Goal: Book appointment/travel/reservation

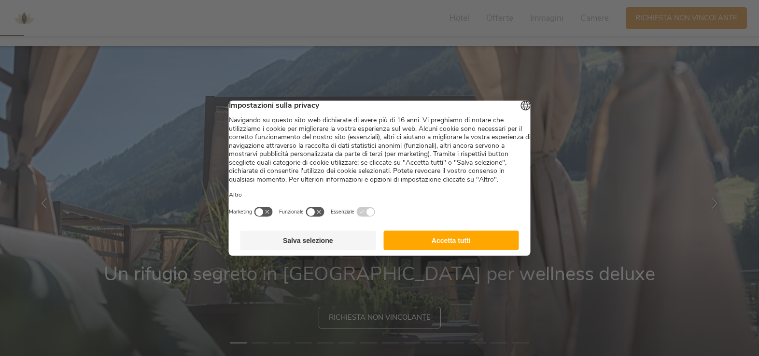
scroll to position [87, 0]
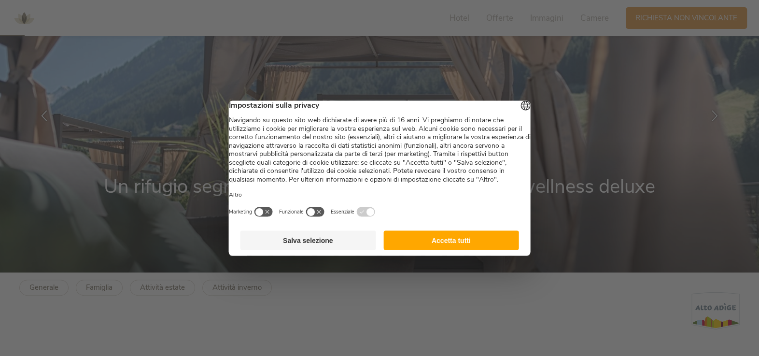
click at [328, 250] on button "Salva selezione" at bounding box center [308, 239] width 136 height 19
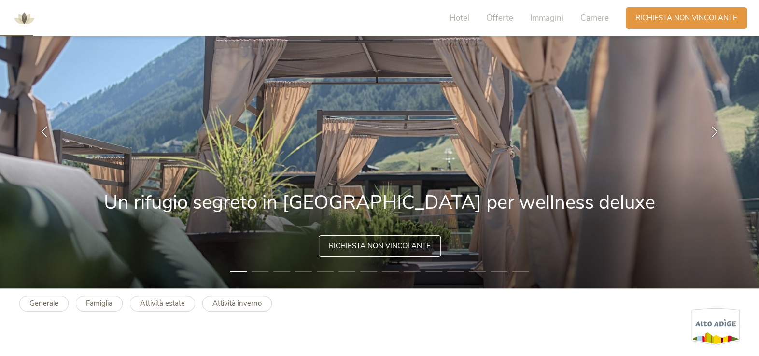
scroll to position [0, 0]
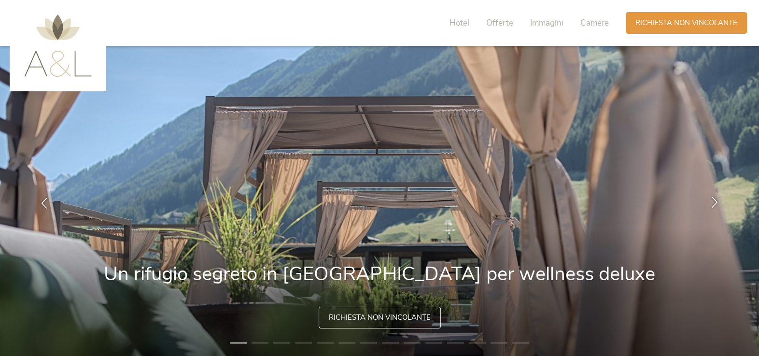
click at [715, 196] on div at bounding box center [715, 203] width 30 height 30
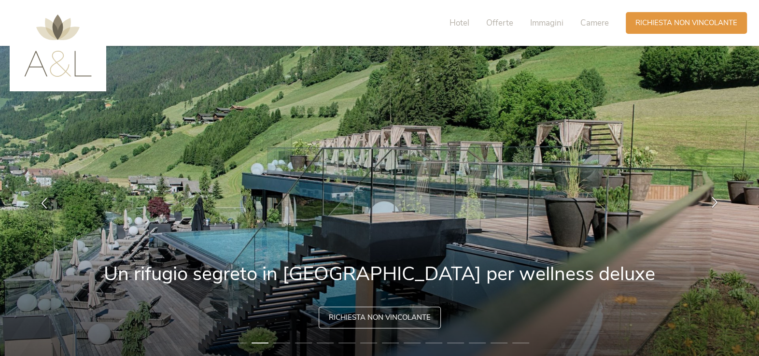
click at [715, 196] on icon at bounding box center [714, 201] width 11 height 11
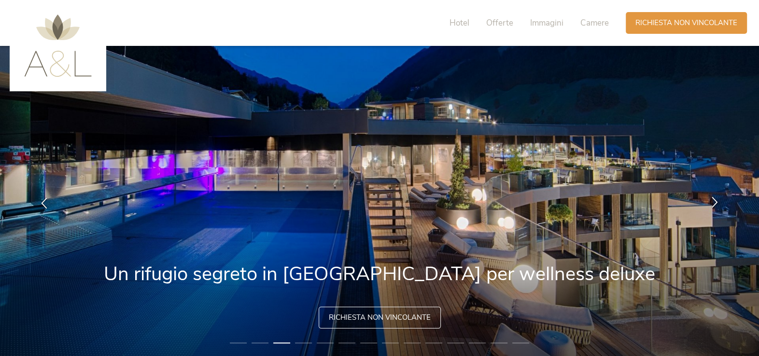
click at [715, 196] on icon at bounding box center [714, 201] width 11 height 11
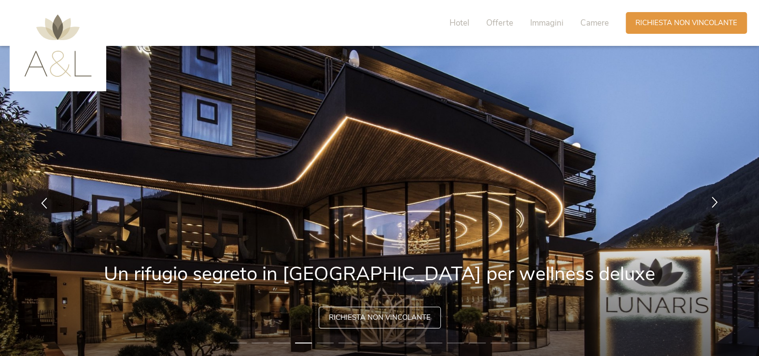
click at [715, 196] on icon at bounding box center [714, 201] width 11 height 11
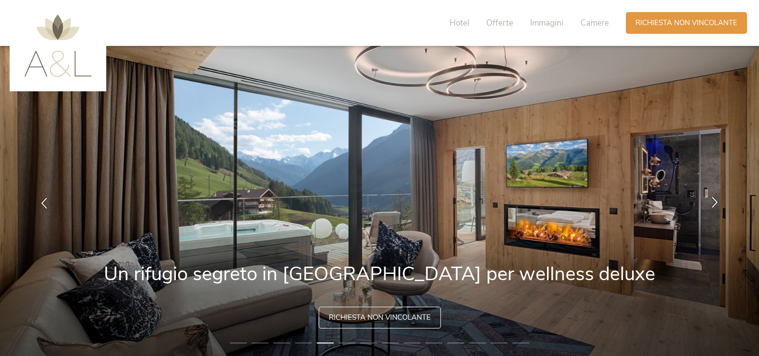
click at [715, 196] on icon at bounding box center [714, 201] width 11 height 11
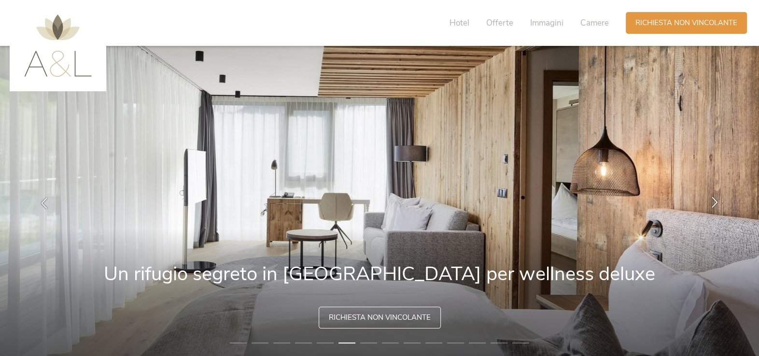
click at [715, 196] on icon at bounding box center [714, 201] width 11 height 11
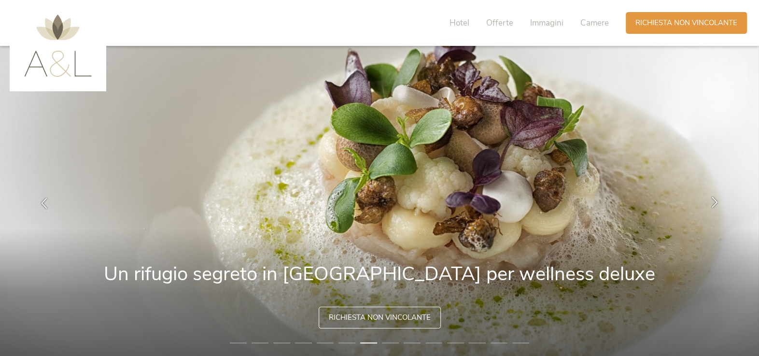
click at [715, 196] on icon at bounding box center [714, 201] width 11 height 11
click at [715, 206] on icon at bounding box center [714, 201] width 11 height 11
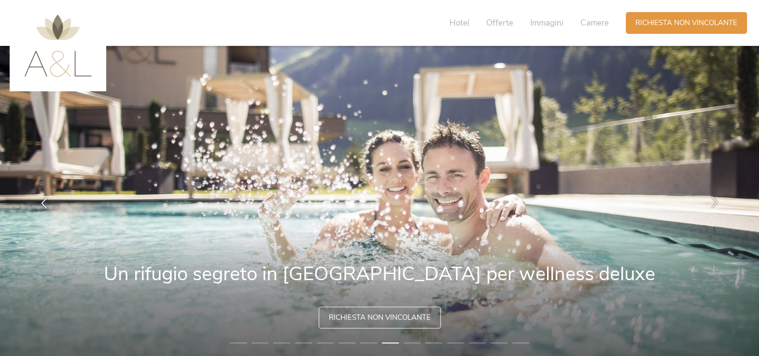
click at [715, 205] on icon at bounding box center [714, 201] width 11 height 11
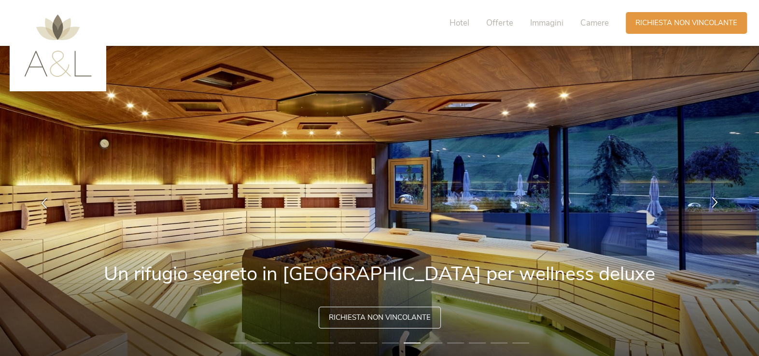
click at [715, 205] on icon at bounding box center [714, 201] width 11 height 11
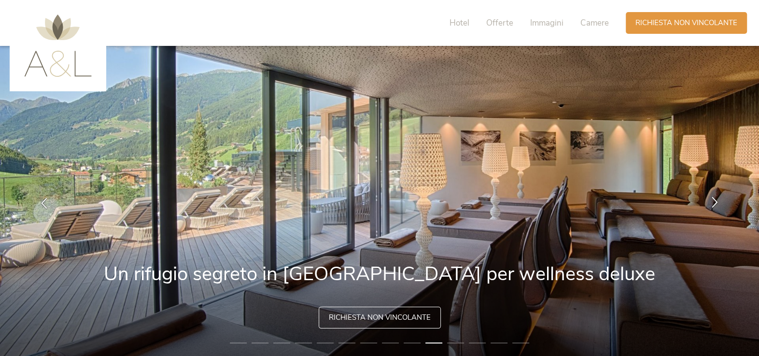
click at [715, 205] on icon at bounding box center [714, 201] width 11 height 11
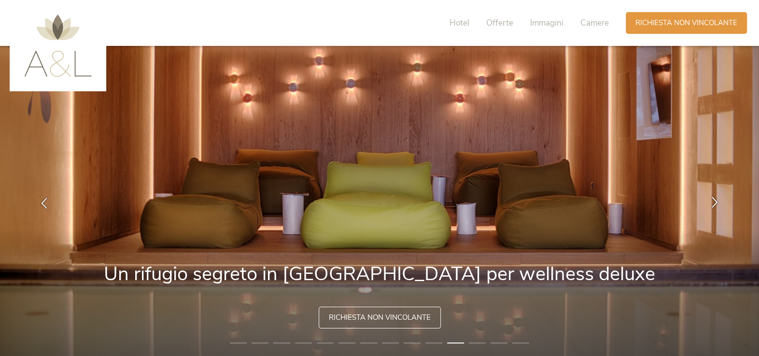
click at [715, 205] on icon at bounding box center [714, 201] width 11 height 11
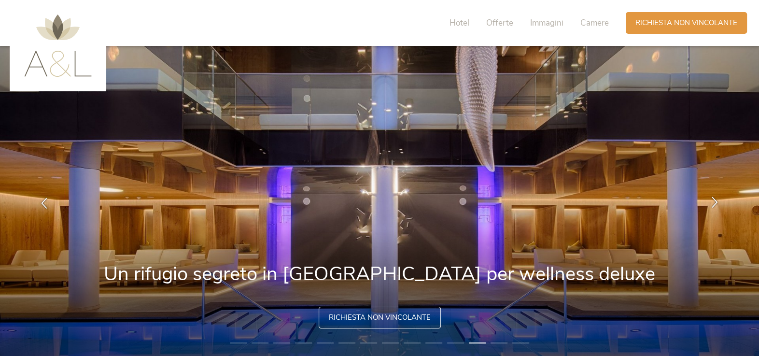
click at [715, 205] on icon at bounding box center [714, 201] width 11 height 11
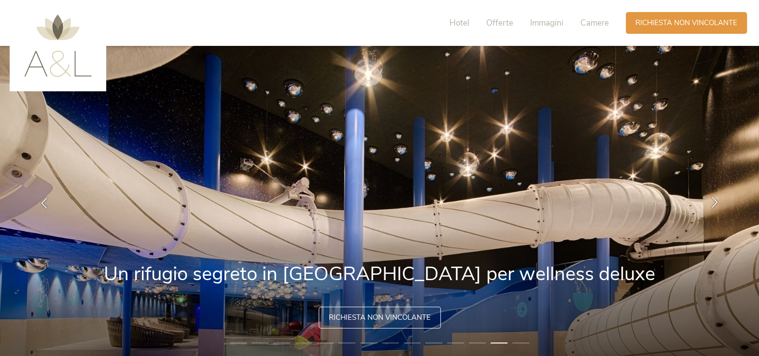
click at [715, 205] on icon at bounding box center [714, 201] width 11 height 11
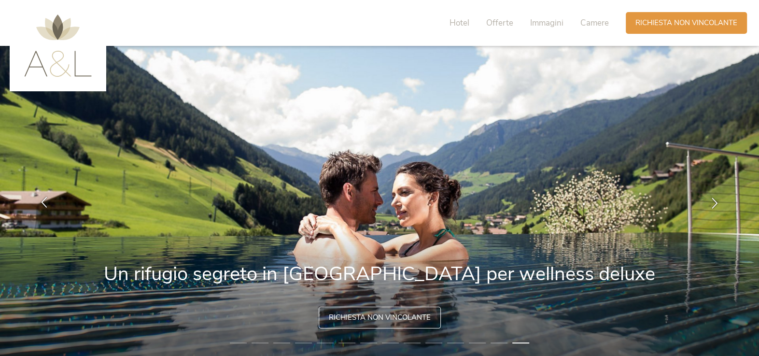
click at [36, 205] on div at bounding box center [44, 203] width 30 height 30
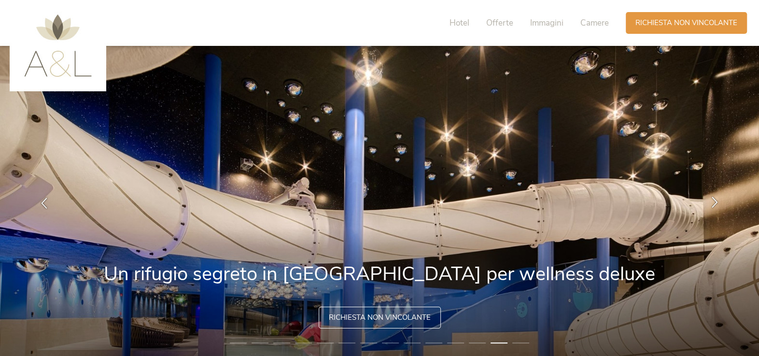
click at [719, 200] on icon at bounding box center [714, 201] width 11 height 11
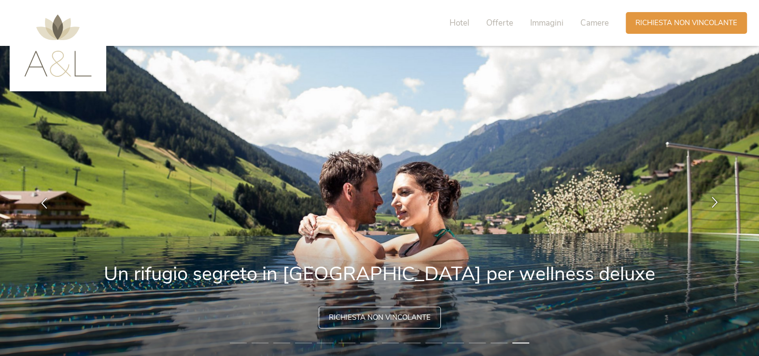
click at [719, 200] on icon at bounding box center [714, 201] width 11 height 11
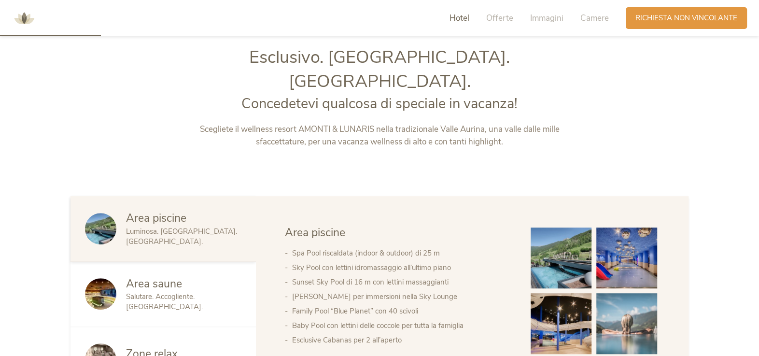
scroll to position [395, 0]
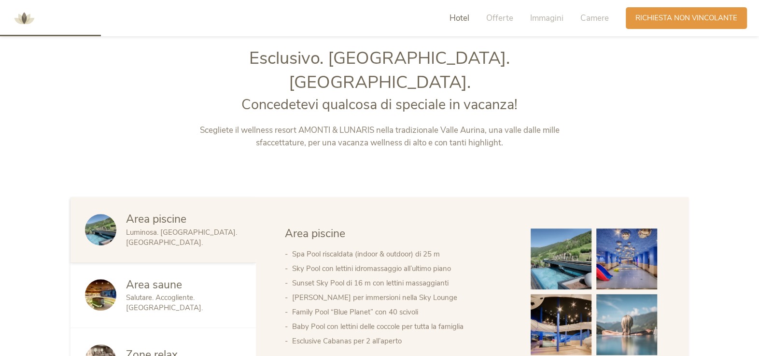
click at [200, 277] on div "Area saune" at bounding box center [183, 284] width 115 height 15
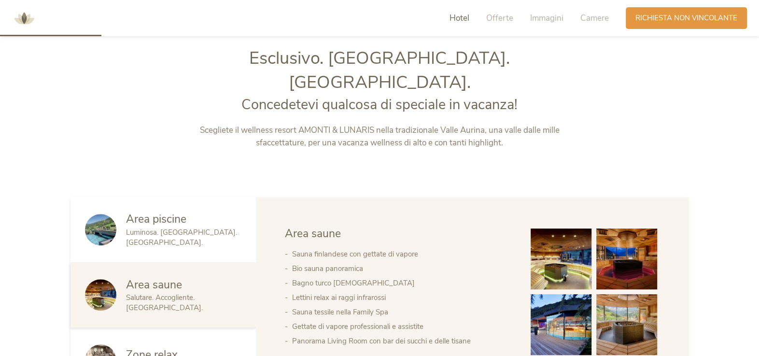
scroll to position [526, 0]
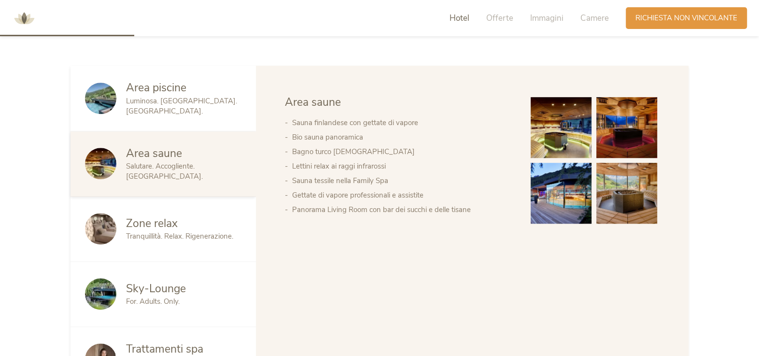
click at [173, 281] on span "Sky-Lounge" at bounding box center [156, 288] width 60 height 15
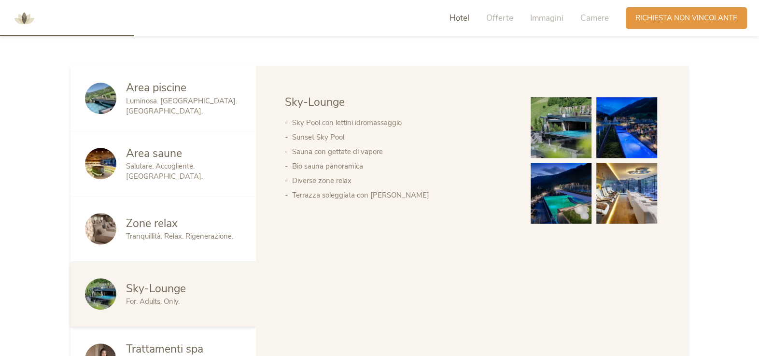
click at [560, 102] on img at bounding box center [561, 127] width 61 height 61
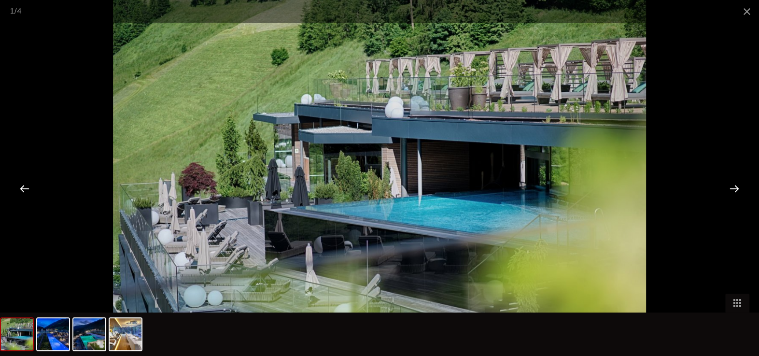
click at [731, 188] on div at bounding box center [734, 188] width 30 height 30
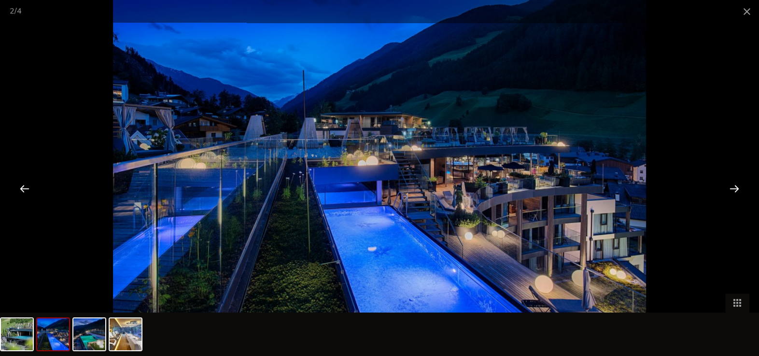
click at [731, 188] on div at bounding box center [734, 188] width 30 height 30
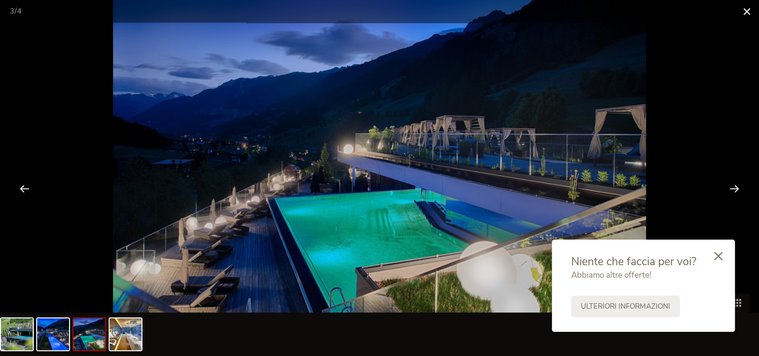
click at [740, 9] on span at bounding box center [747, 11] width 24 height 23
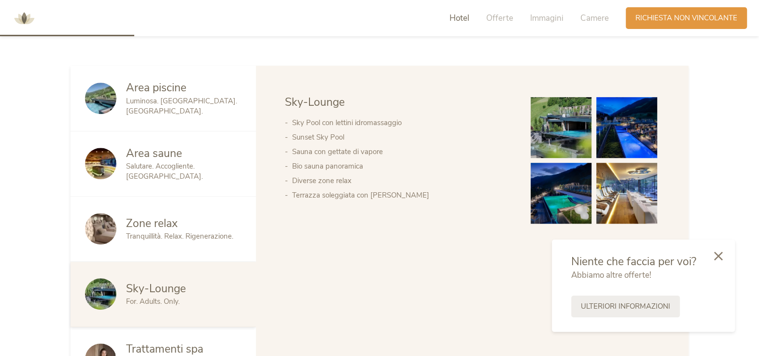
click at [157, 341] on span "Trattamenti spa" at bounding box center [164, 348] width 77 height 15
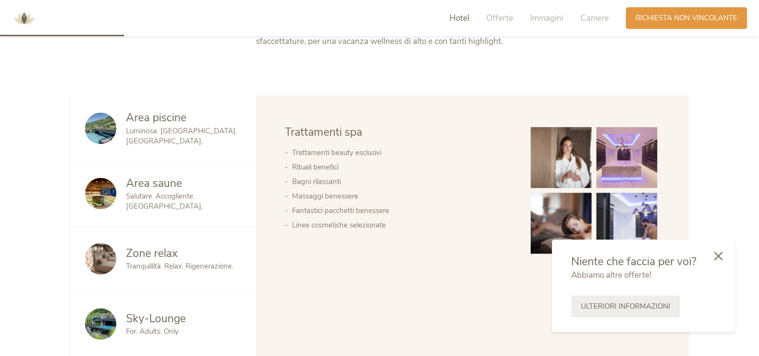
scroll to position [483, 0]
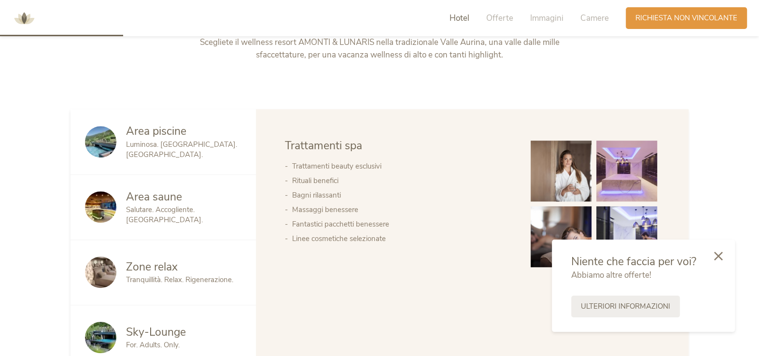
click at [633, 151] on img at bounding box center [626, 170] width 61 height 61
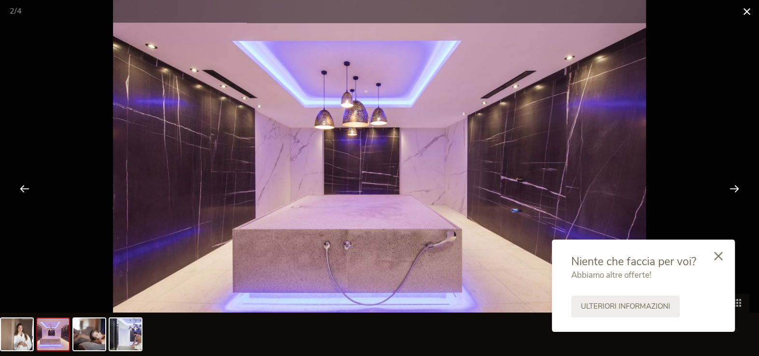
click at [749, 10] on span at bounding box center [747, 11] width 24 height 23
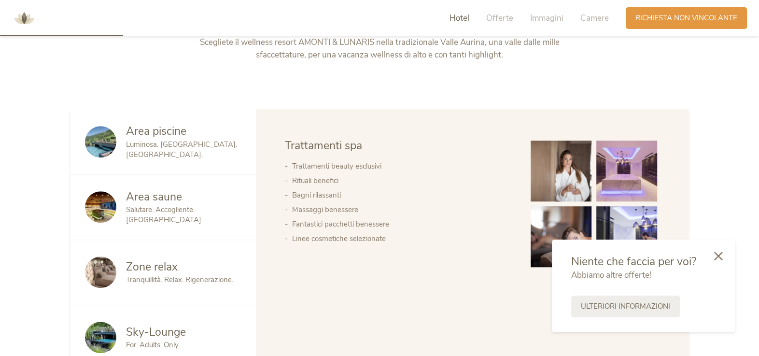
click at [134, 136] on div "Area piscine Luminosa. Rivitalizzante. Varia." at bounding box center [162, 141] width 185 height 65
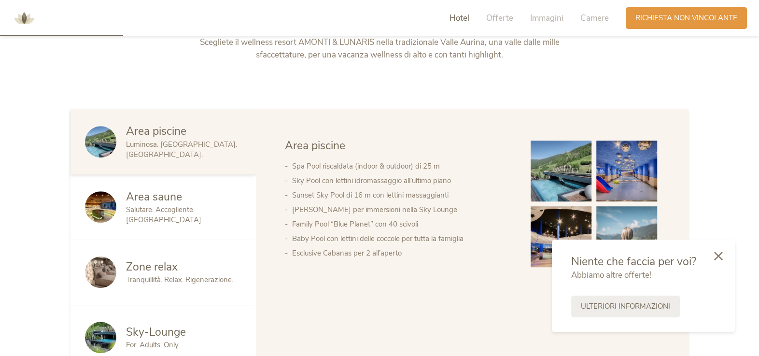
click at [588, 154] on img at bounding box center [561, 170] width 61 height 61
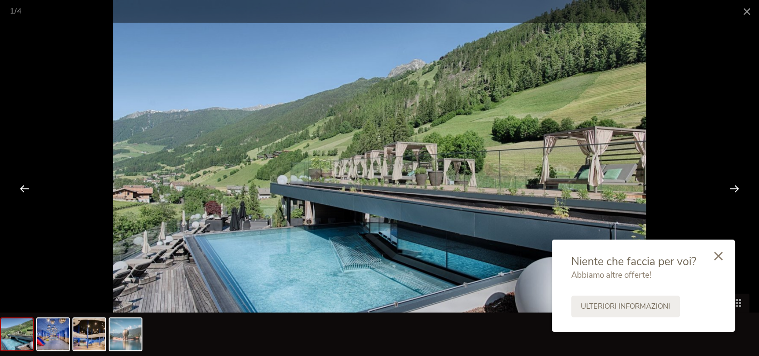
click at [730, 185] on div at bounding box center [734, 188] width 30 height 30
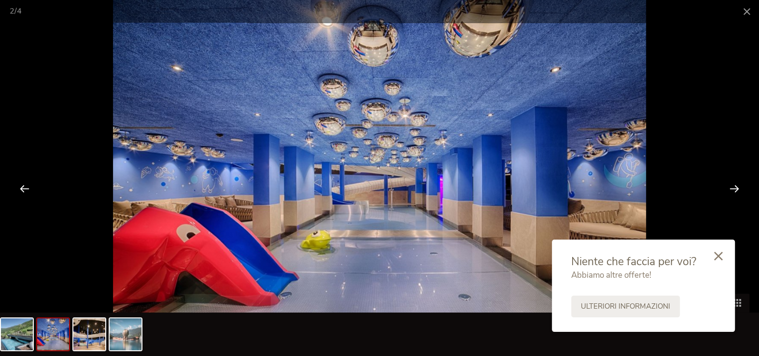
click at [730, 185] on div at bounding box center [734, 188] width 30 height 30
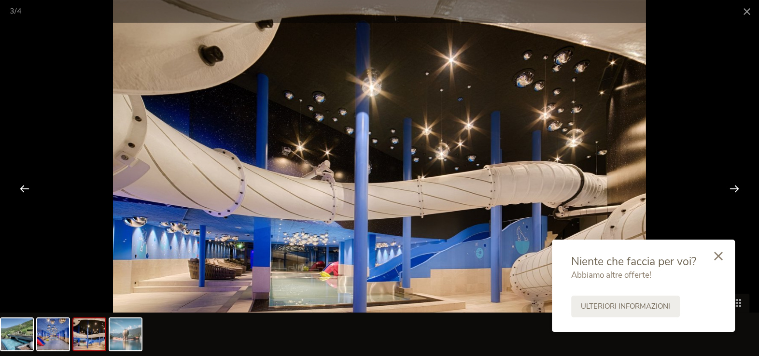
click at [730, 185] on div at bounding box center [734, 188] width 30 height 30
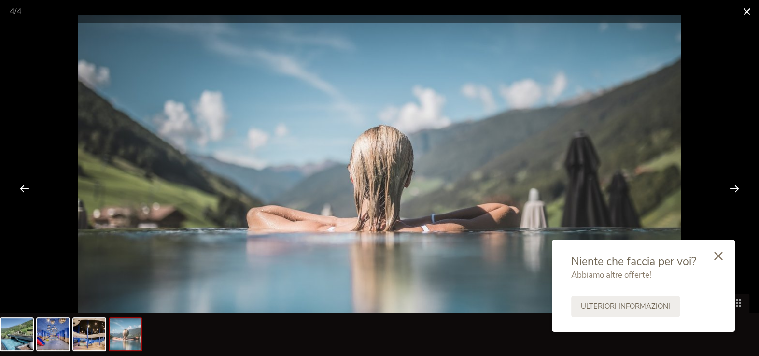
click at [743, 11] on span at bounding box center [747, 11] width 24 height 23
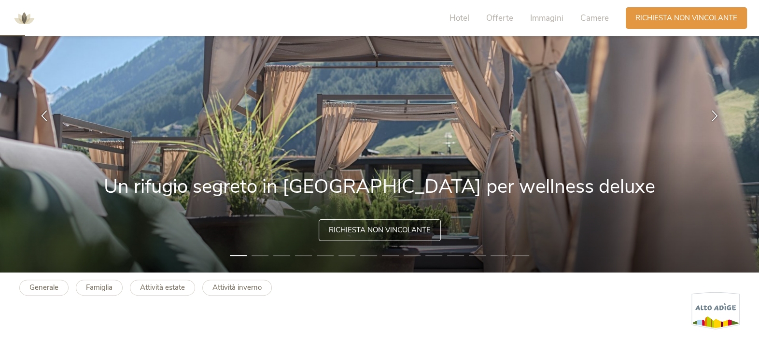
scroll to position [219, 0]
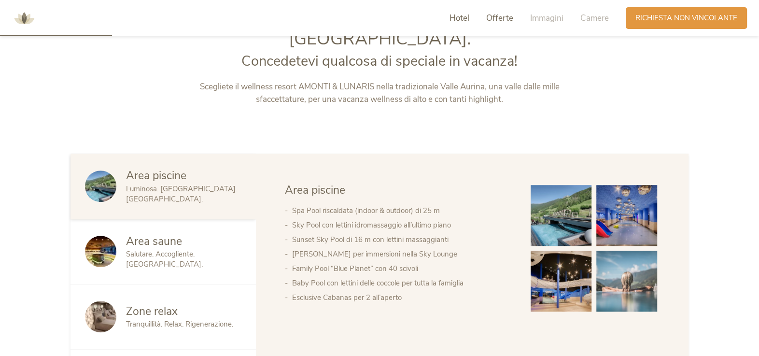
click at [488, 13] on span "Offerte" at bounding box center [499, 18] width 27 height 11
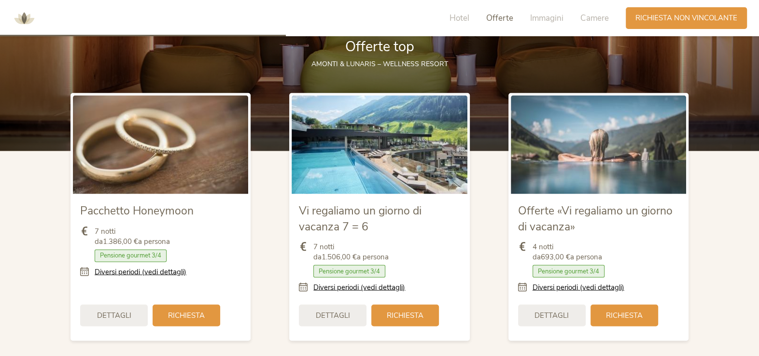
scroll to position [1163, 0]
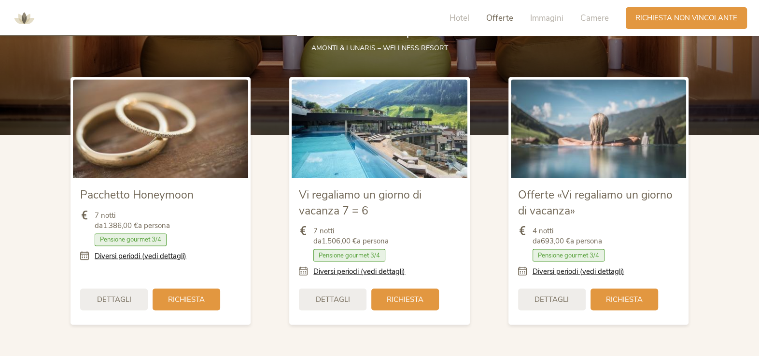
click at [326, 226] on span "7 notti da 1.506,00 € a persona" at bounding box center [350, 236] width 75 height 20
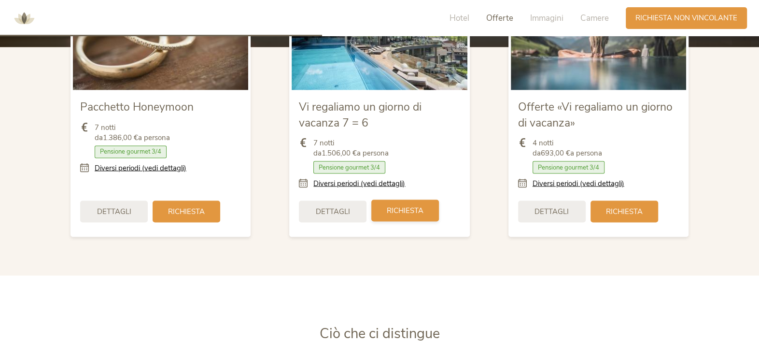
scroll to position [1295, 0]
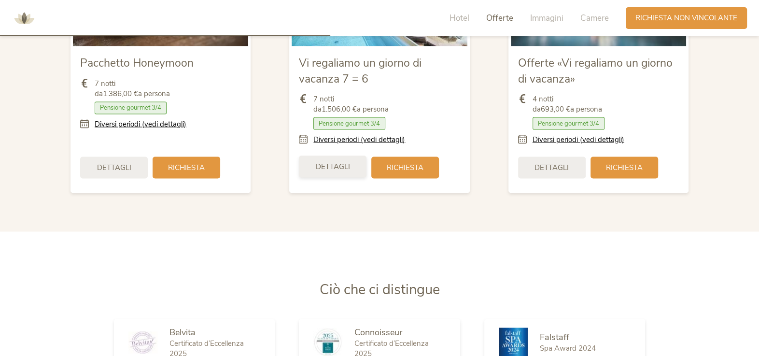
click at [360, 155] on div "Dettagli" at bounding box center [333, 166] width 68 height 22
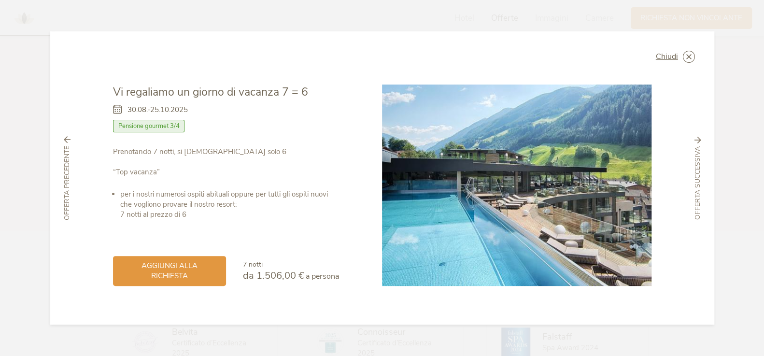
click at [243, 153] on p "Prenotando 7 notti, si [DEMOGRAPHIC_DATA] solo 6 “Top vacanza”" at bounding box center [226, 162] width 226 height 30
click at [159, 185] on div "Prenotando 7 notti, si [DEMOGRAPHIC_DATA] solo 6 “Top vacanza” per i nostri num…" at bounding box center [226, 183] width 226 height 73
click at [688, 57] on icon at bounding box center [689, 57] width 12 height 12
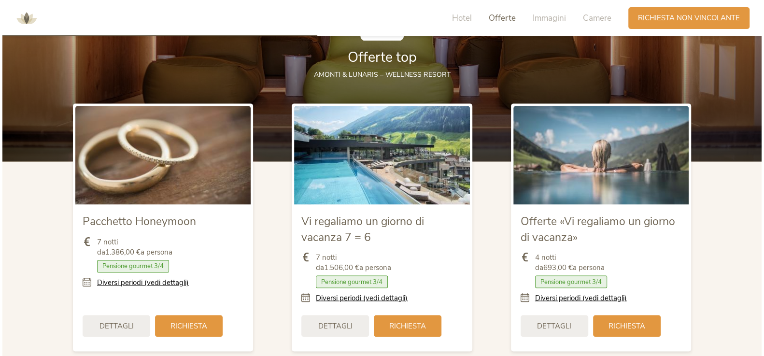
scroll to position [1251, 0]
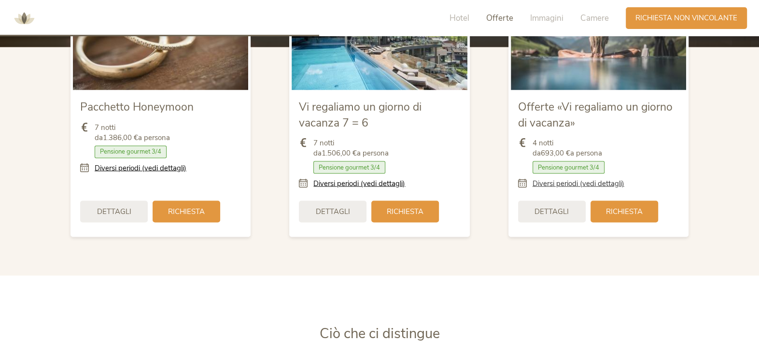
click at [559, 178] on link "Diversi periodi (vedi dettagli)" at bounding box center [578, 183] width 92 height 10
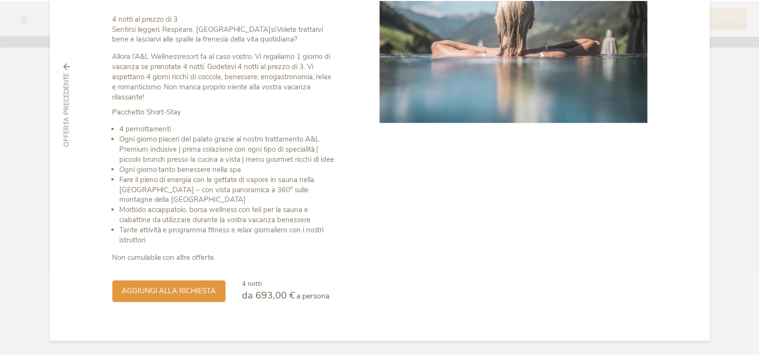
scroll to position [0, 0]
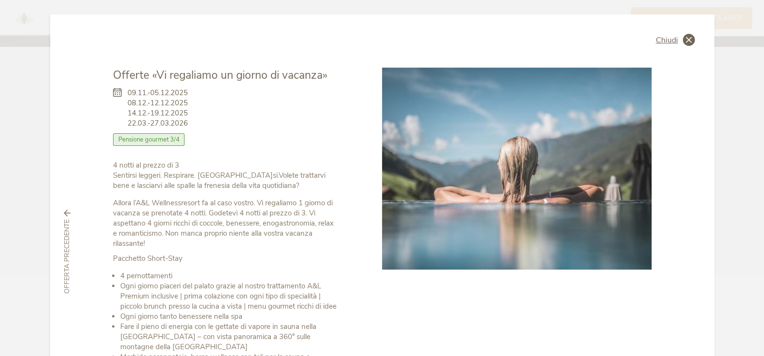
click at [677, 40] on div "Chiudi" at bounding box center [675, 40] width 39 height 12
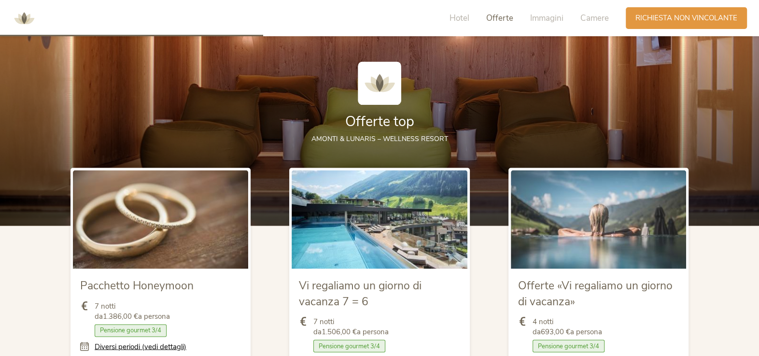
scroll to position [1031, 0]
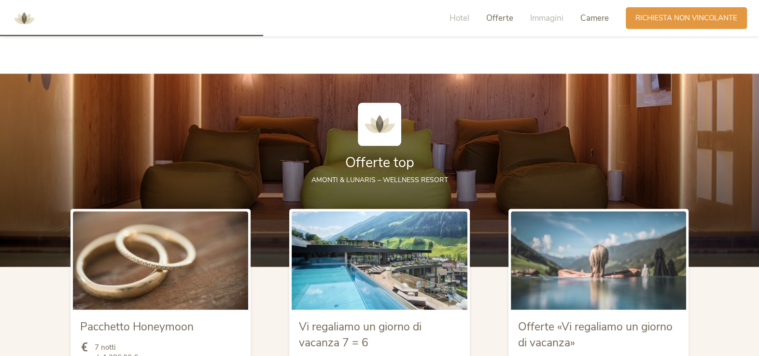
click at [598, 19] on span "Camere" at bounding box center [594, 18] width 28 height 11
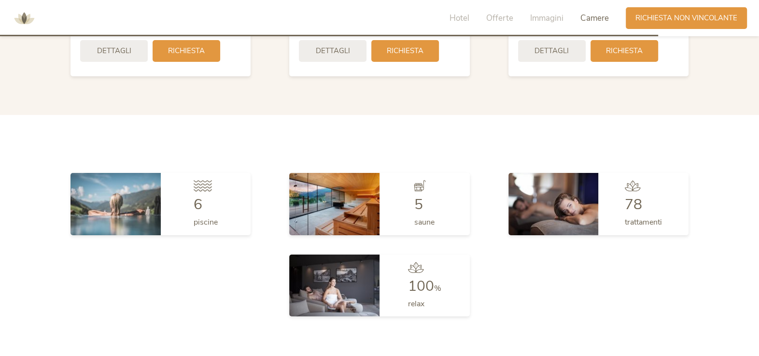
scroll to position [2586, 0]
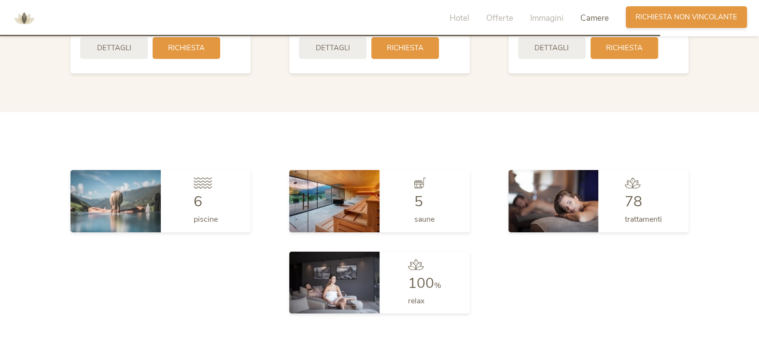
click at [642, 18] on span "Richiesta non vincolante" at bounding box center [686, 17] width 102 height 10
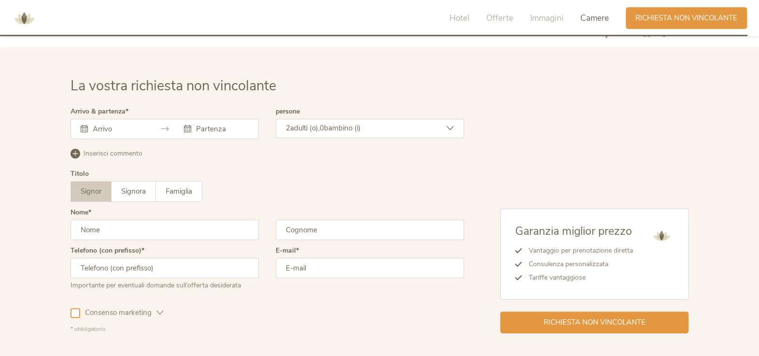
scroll to position [2930, 0]
